Goal: Transaction & Acquisition: Purchase product/service

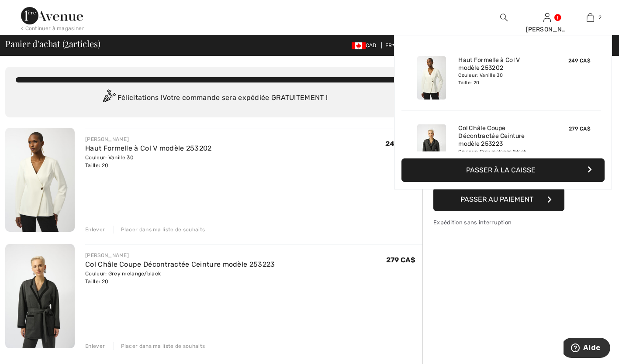
click at [587, 14] on img at bounding box center [589, 17] width 7 height 10
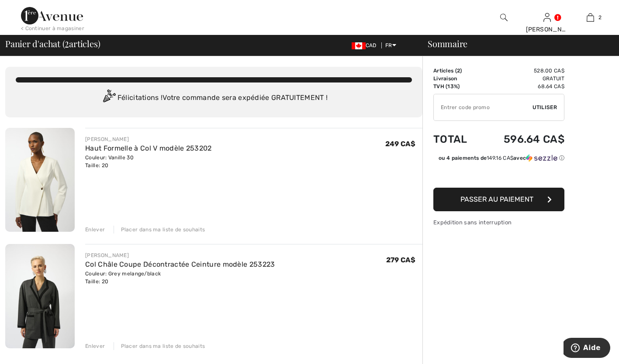
click at [28, 14] on img at bounding box center [52, 15] width 62 height 17
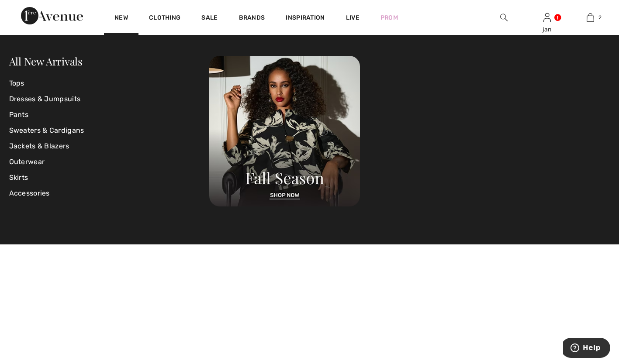
click at [37, 146] on link "Jackets & Blazers" at bounding box center [109, 146] width 200 height 16
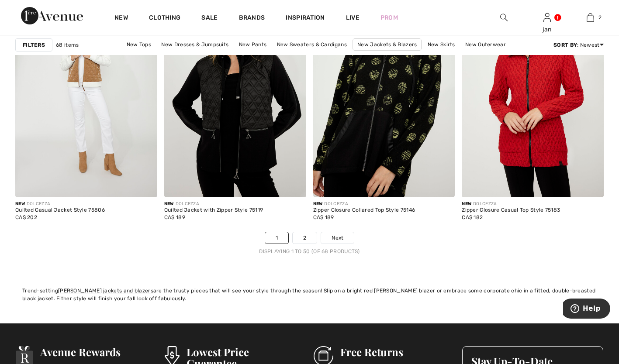
scroll to position [3808, 0]
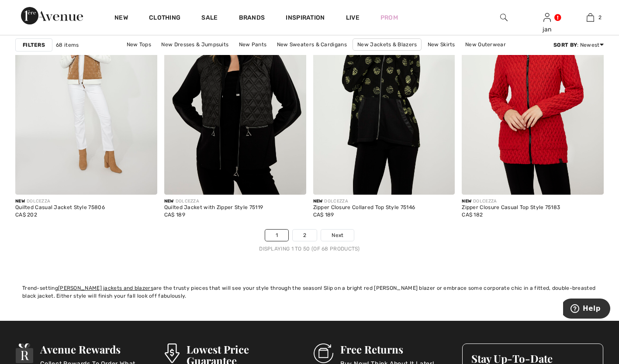
click at [301, 237] on link "2" at bounding box center [305, 235] width 24 height 11
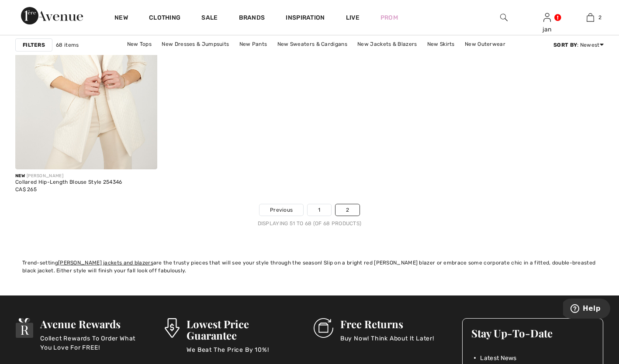
scroll to position [1589, 0]
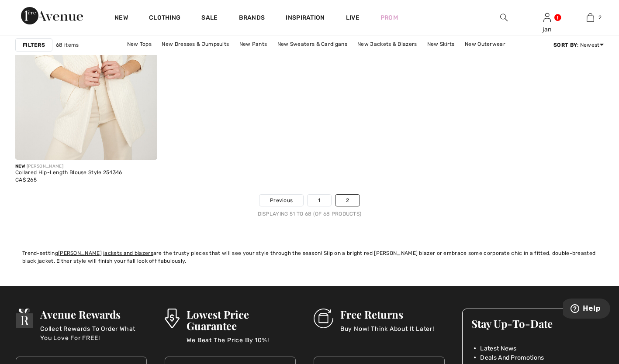
click at [366, 45] on link "New Jackets & Blazers" at bounding box center [387, 43] width 68 height 11
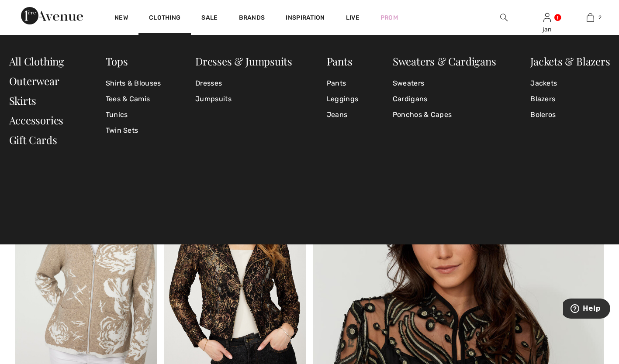
click at [536, 100] on link "Blazers" at bounding box center [569, 99] width 79 height 16
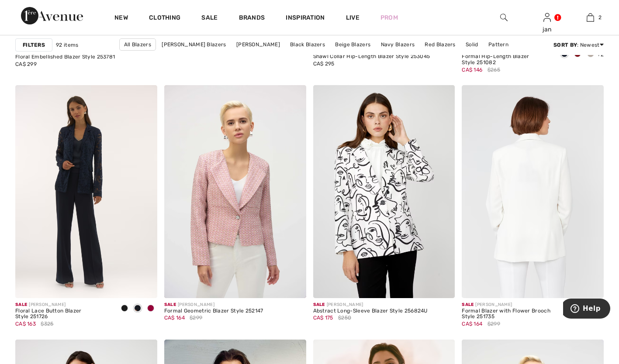
scroll to position [2672, 0]
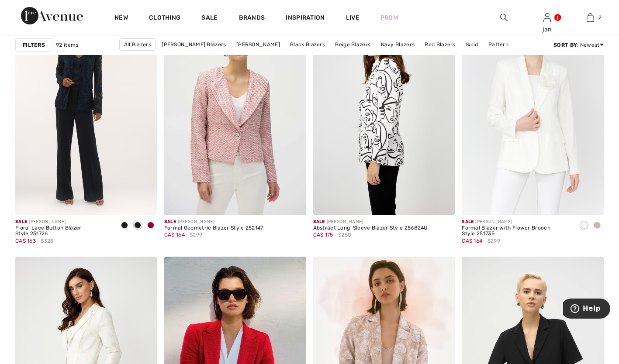
click at [367, 121] on img at bounding box center [384, 108] width 142 height 213
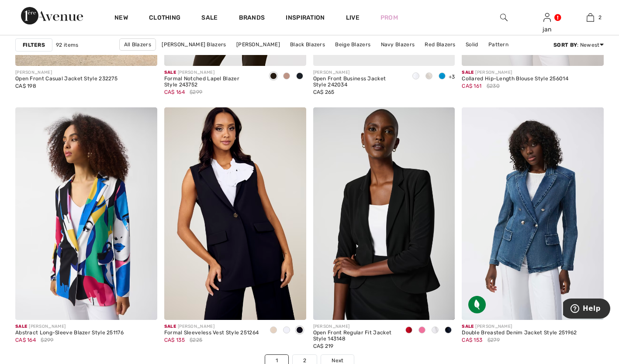
scroll to position [3773, 0]
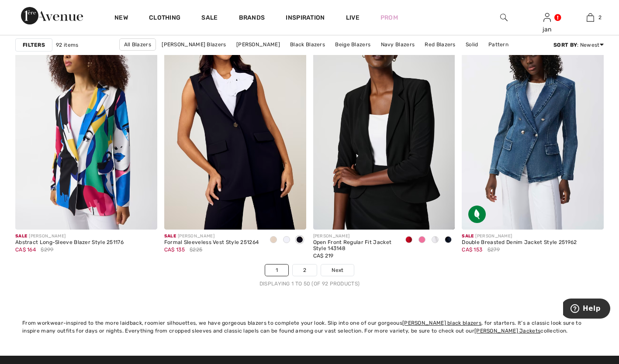
click at [297, 268] on link "2" at bounding box center [305, 270] width 24 height 11
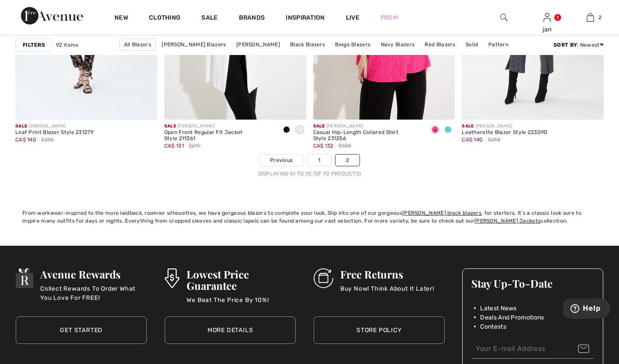
scroll to position [3354, 0]
